Goal: Communication & Community: Answer question/provide support

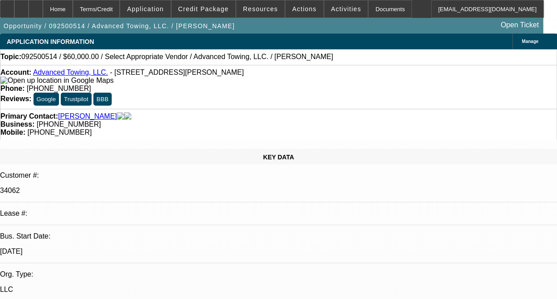
select select "0"
select select "2"
select select "0.1"
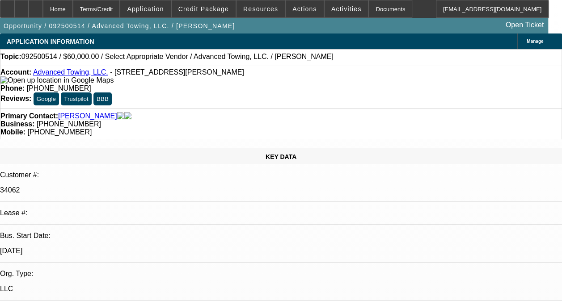
select select "1"
select select "2"
select select "4"
radio input "true"
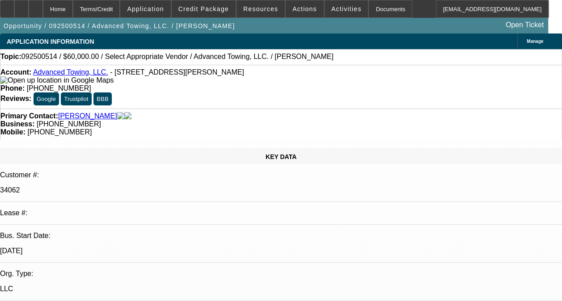
type textarea "THIS IS A NEW DEAL, ON ONGOING ACH. NO HISTORY HAS BEEN ESTABLISHED. FIRST PAYM…"
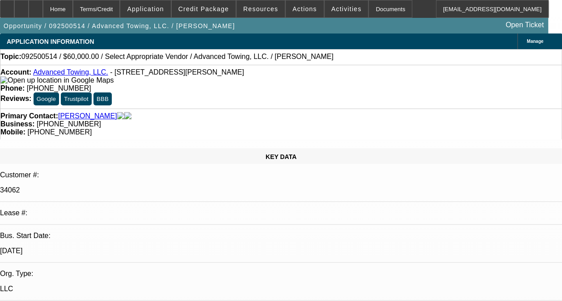
radio input "true"
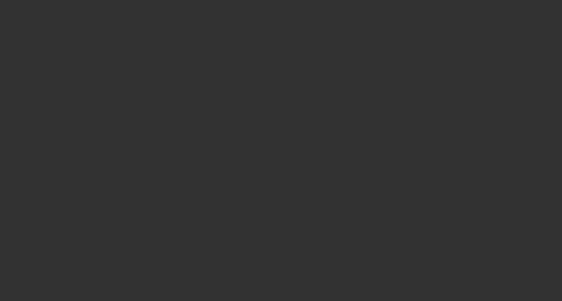
scroll to position [0, 0]
